Goal: Task Accomplishment & Management: Manage account settings

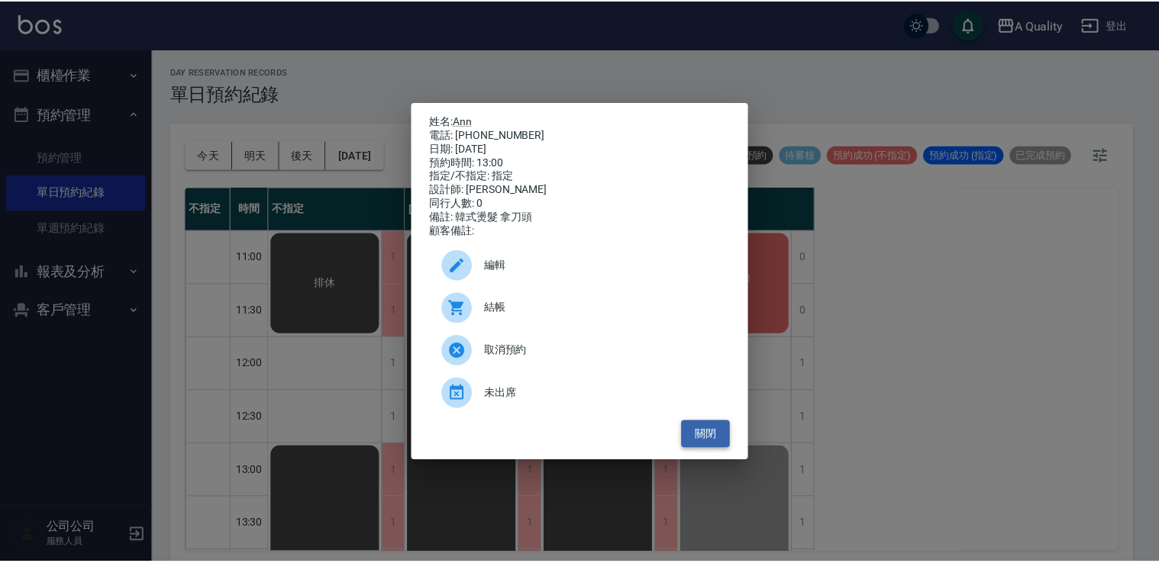
scroll to position [76, 0]
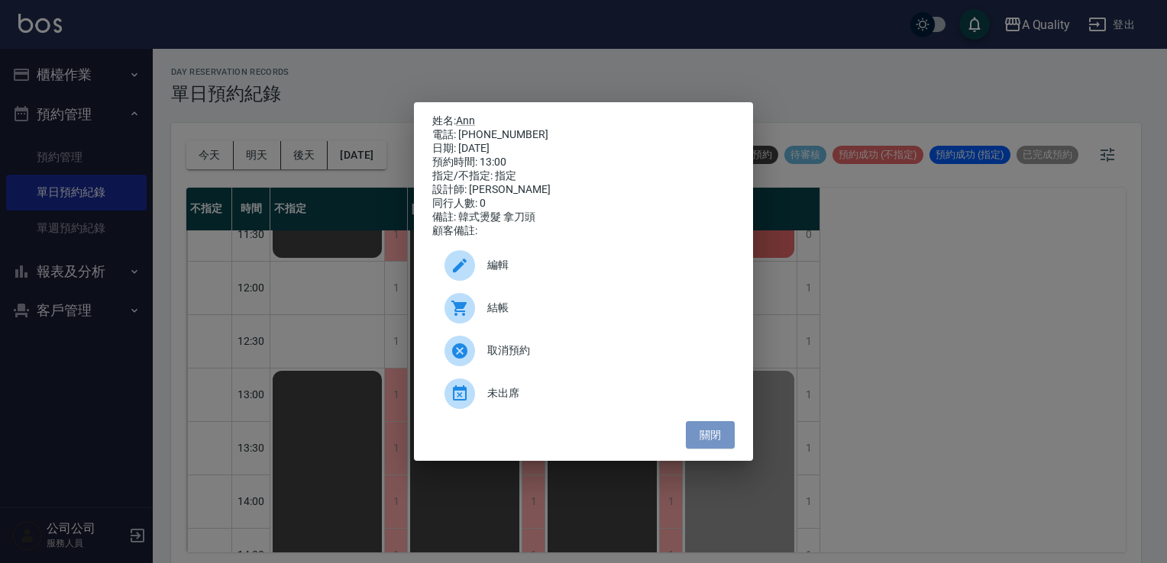
drag, startPoint x: 714, startPoint y: 434, endPoint x: 702, endPoint y: 410, distance: 27.0
click at [714, 432] on button "關閉" at bounding box center [710, 435] width 49 height 28
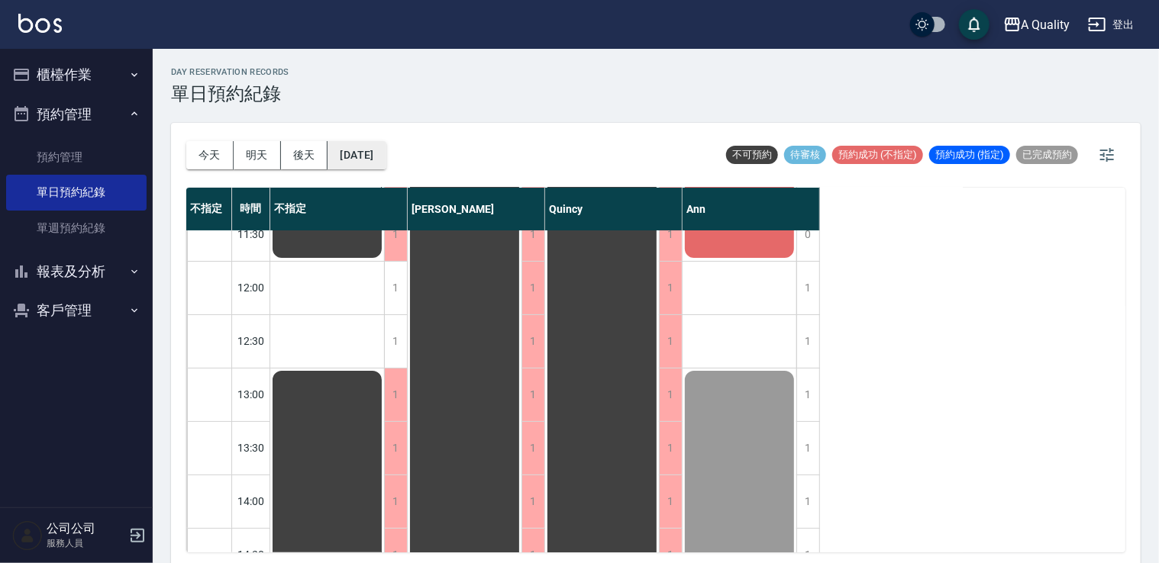
click at [386, 166] on button "[DATE]" at bounding box center [357, 155] width 58 height 28
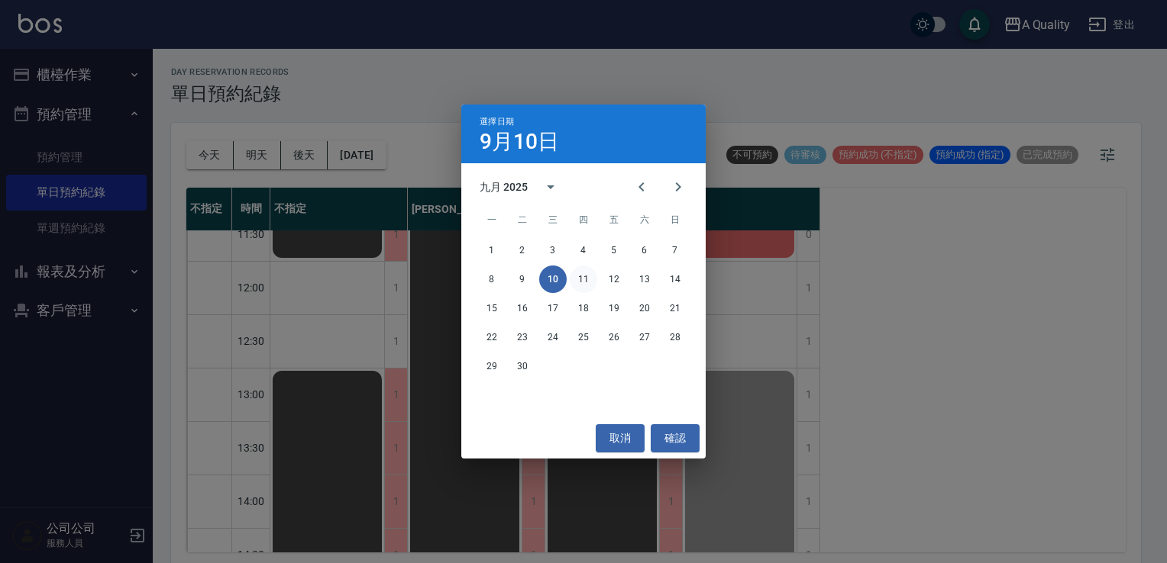
click at [589, 283] on button "11" at bounding box center [583, 279] width 27 height 27
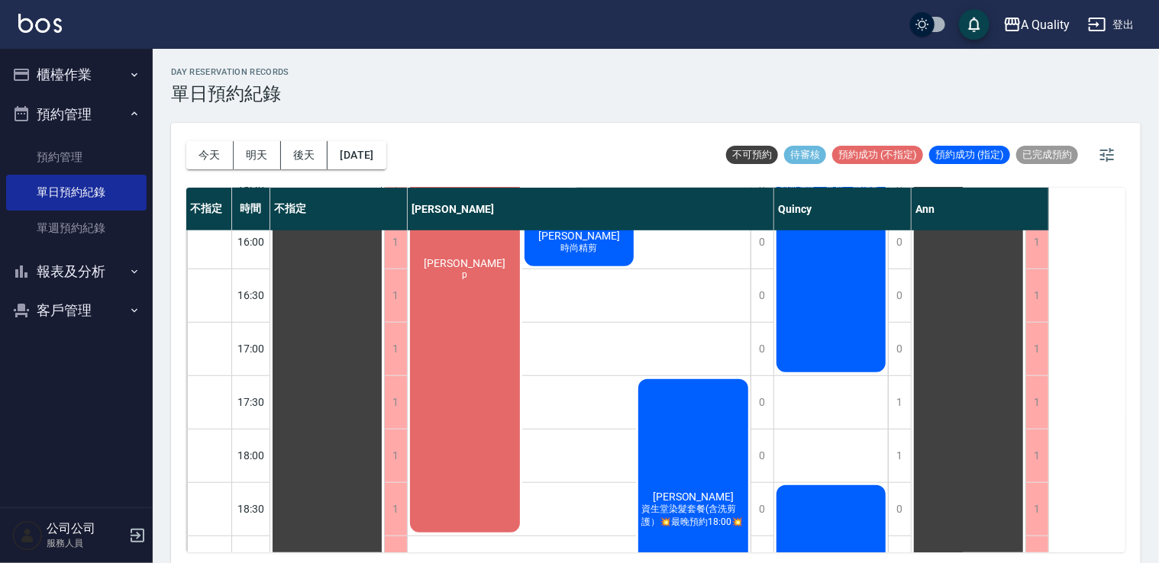
scroll to position [705, 0]
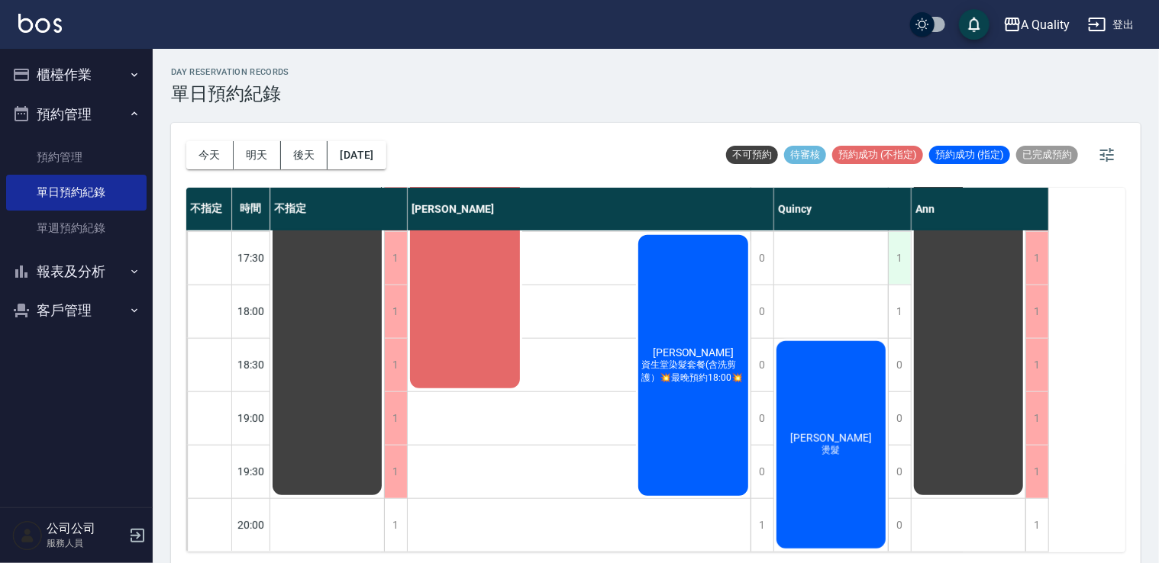
click at [898, 257] on div "1" at bounding box center [899, 258] width 23 height 53
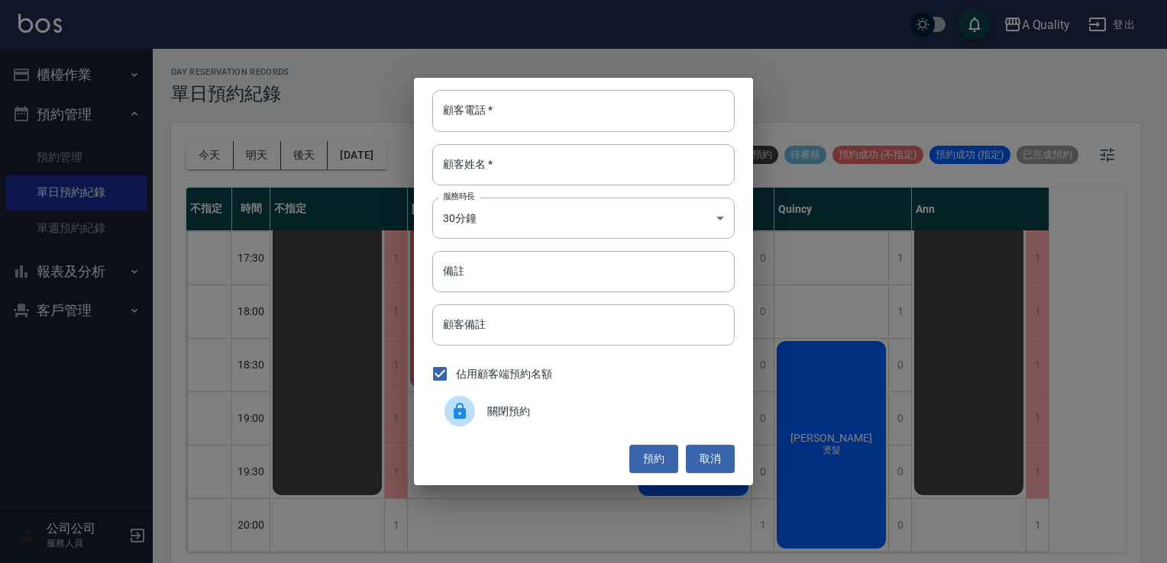
click at [580, 411] on span "關閉預約" at bounding box center [604, 412] width 235 height 16
click at [580, 411] on div "顧客電話   * 顧客電話   * 顧客姓名   * 顧客姓名   * 服務時長 30分鐘 1 服務時長 備註 備註 顧客備註 顧客備註 佔用顧客端預約名額 …" at bounding box center [583, 281] width 339 height 407
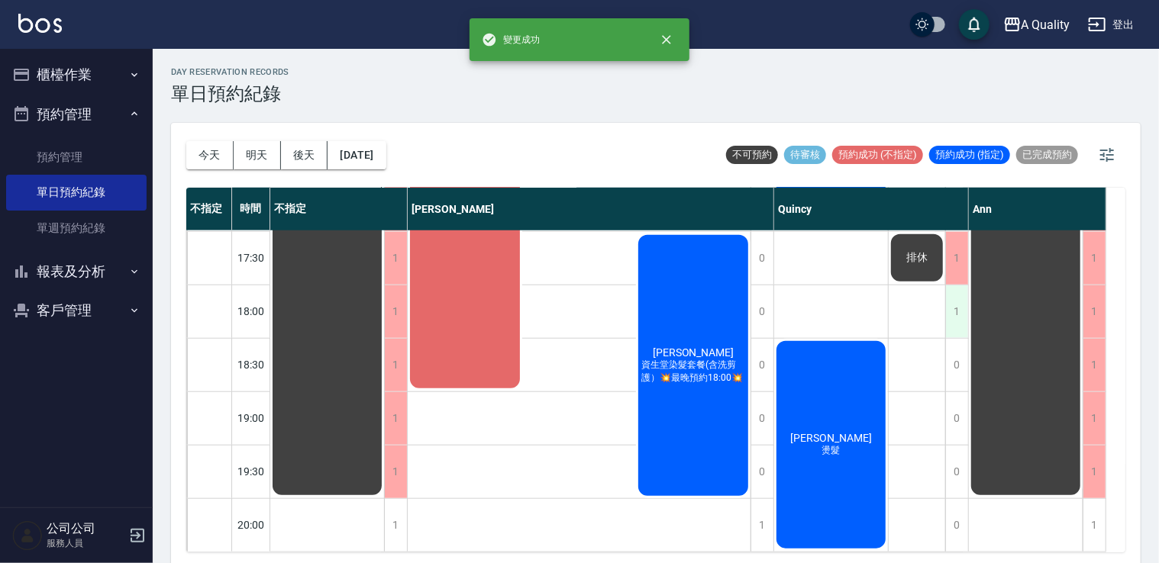
click at [957, 286] on div "1" at bounding box center [956, 312] width 23 height 53
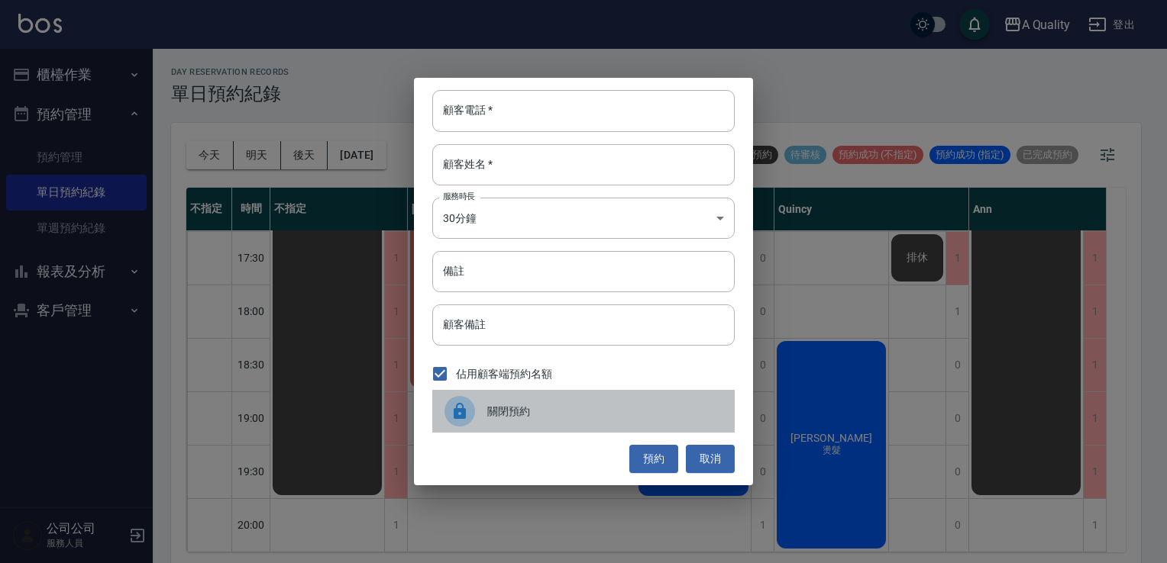
drag, startPoint x: 626, startPoint y: 420, endPoint x: 656, endPoint y: 353, distance: 73.5
click at [625, 420] on div "關閉預約" at bounding box center [583, 411] width 302 height 43
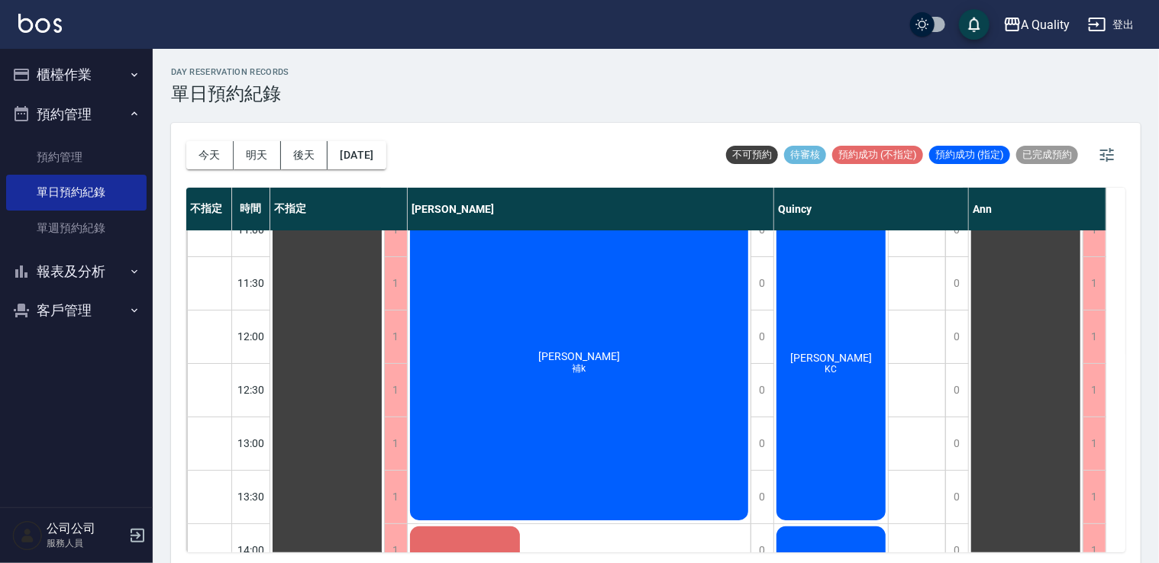
scroll to position [18, 0]
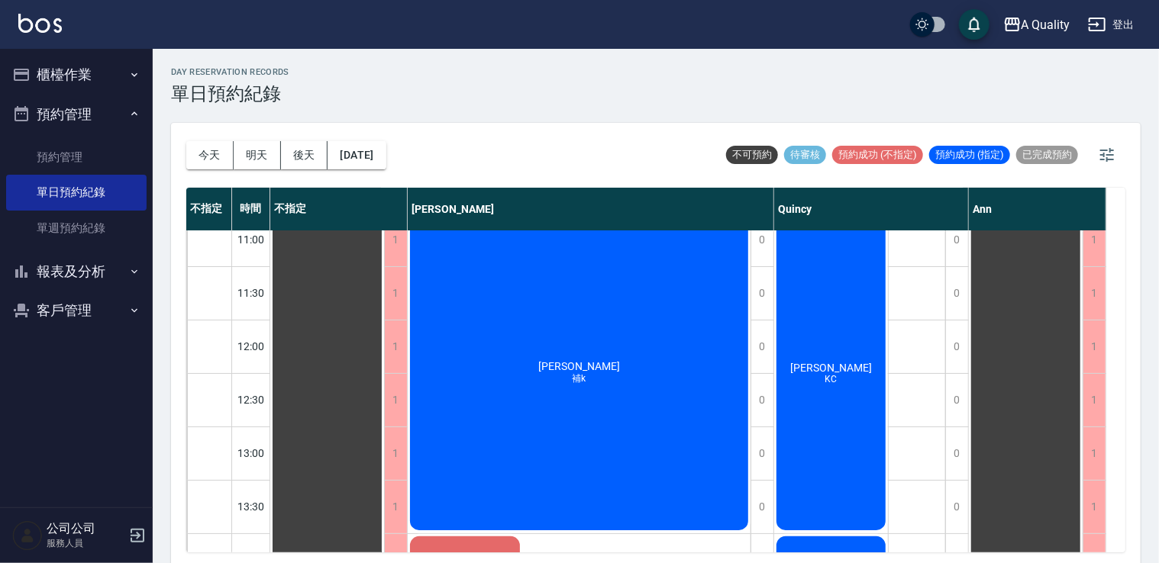
drag, startPoint x: 946, startPoint y: 531, endPoint x: 939, endPoint y: 527, distance: 8.3
